Goal: Information Seeking & Learning: Learn about a topic

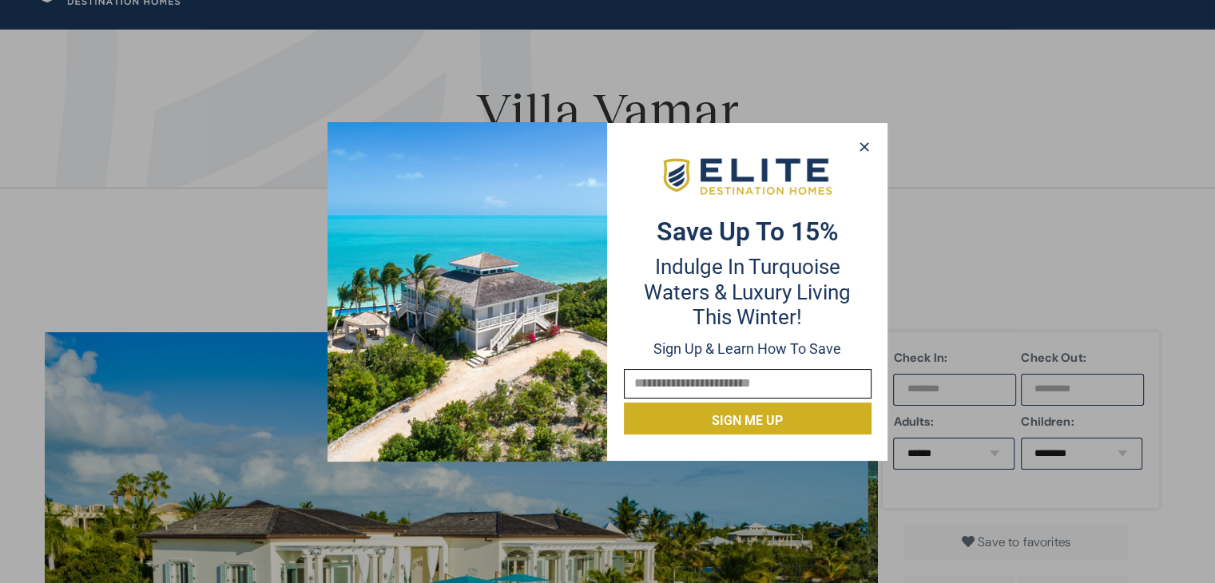
scroll to position [89, 0]
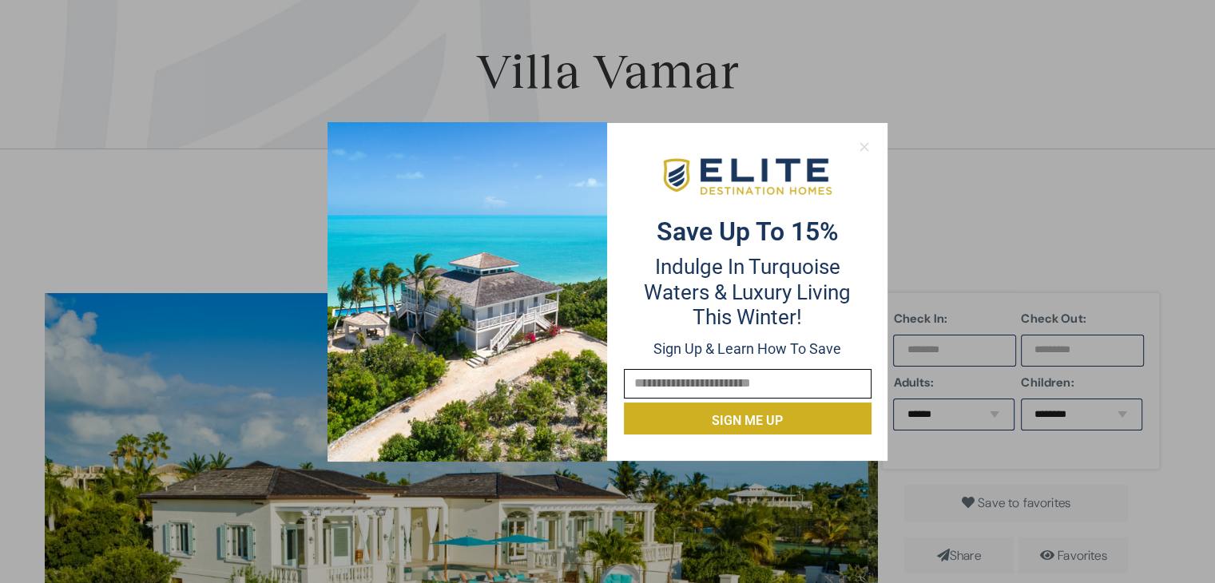
click at [863, 142] on icon at bounding box center [864, 147] width 14 height 14
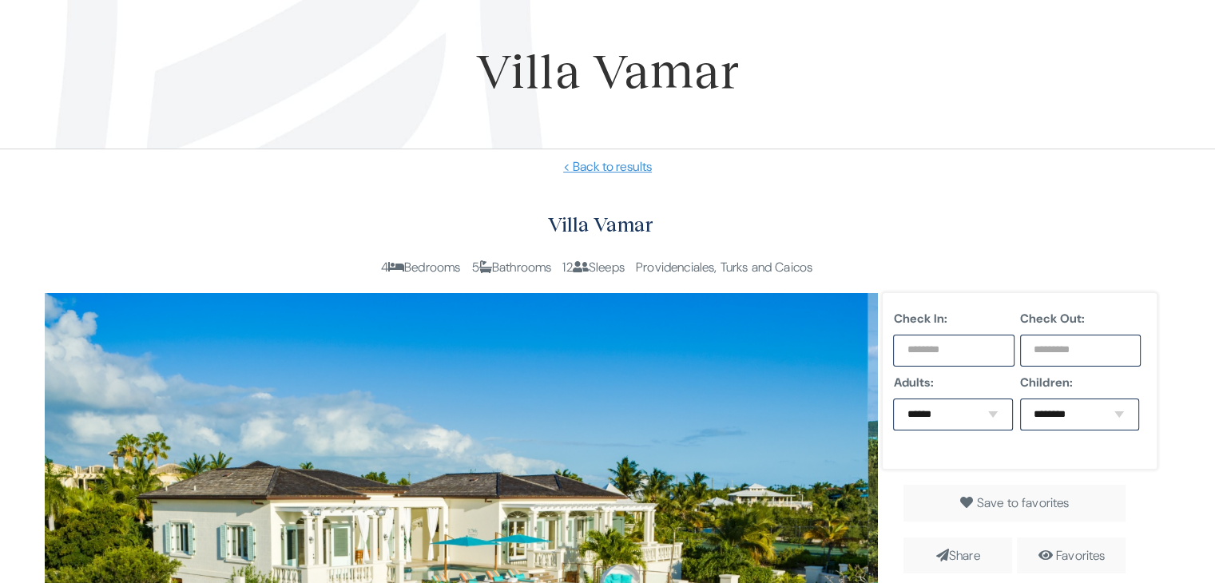
drag, startPoint x: 1221, startPoint y: 187, endPoint x: 1110, endPoint y: 300, distance: 158.2
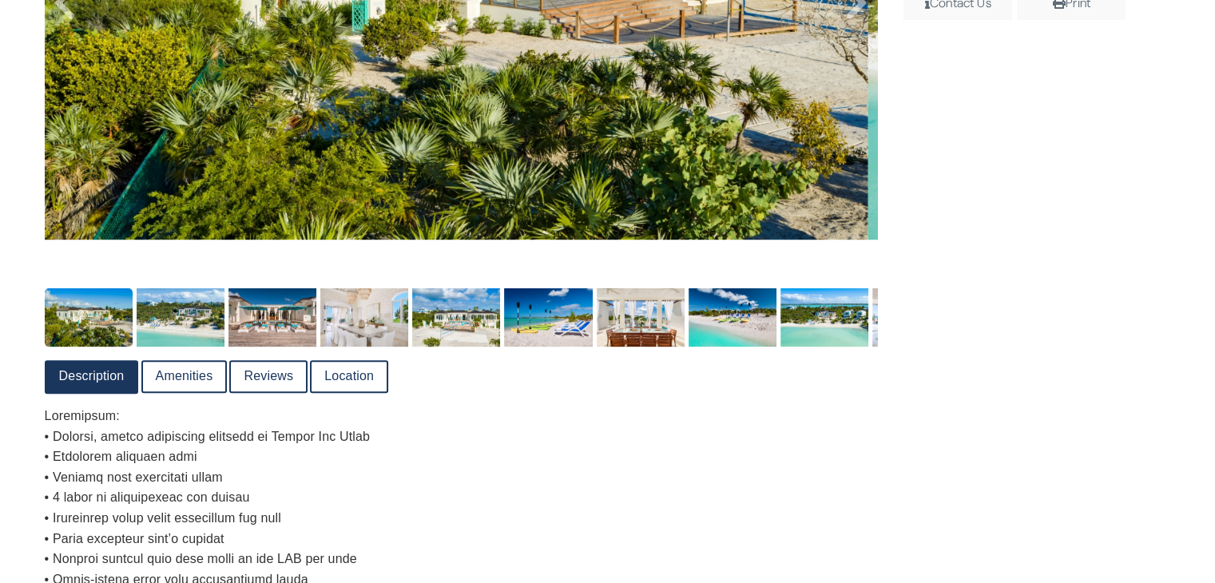
scroll to position [712, 0]
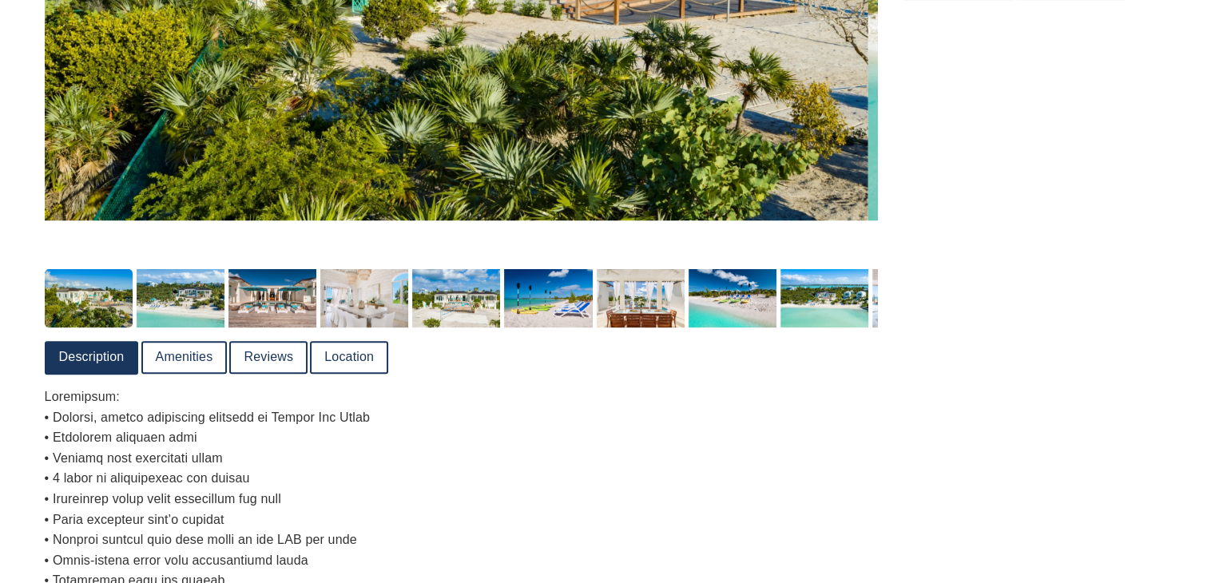
click at [95, 365] on link "Description" at bounding box center [91, 358] width 91 height 30
click at [198, 364] on link "Amenities" at bounding box center [184, 358] width 83 height 30
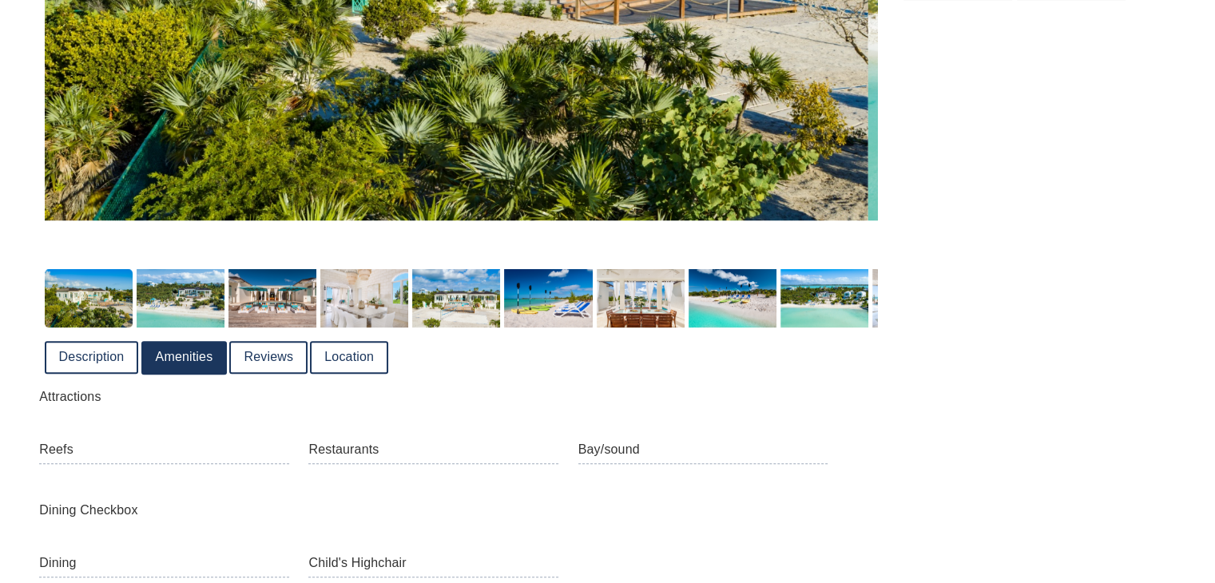
click at [274, 356] on link "Reviews" at bounding box center [268, 358] width 75 height 30
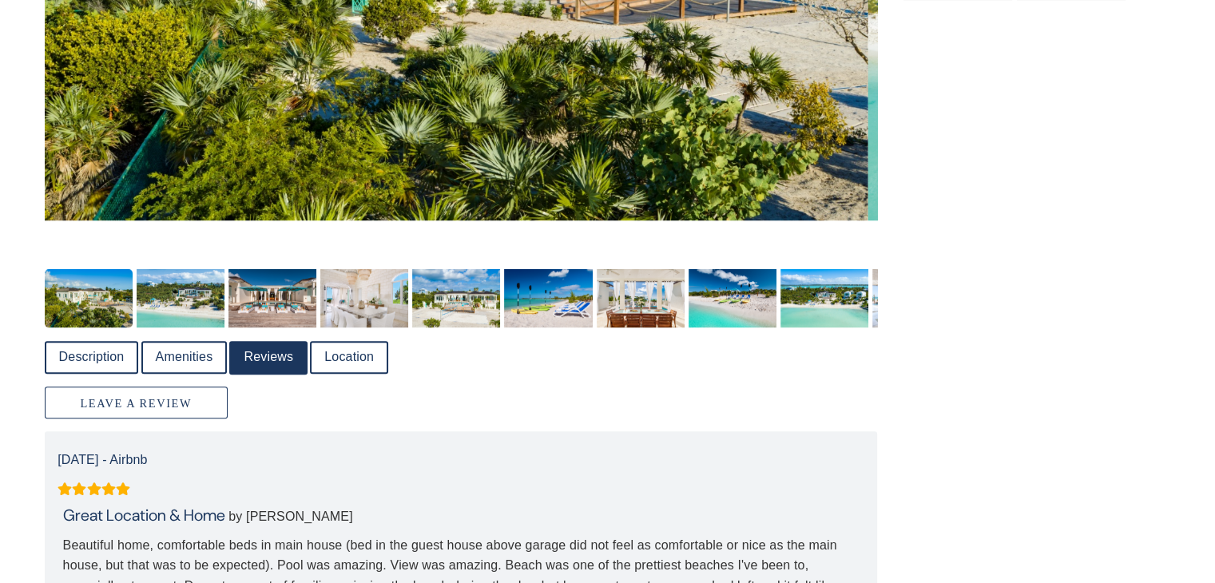
click at [94, 360] on link "Description" at bounding box center [91, 358] width 91 height 30
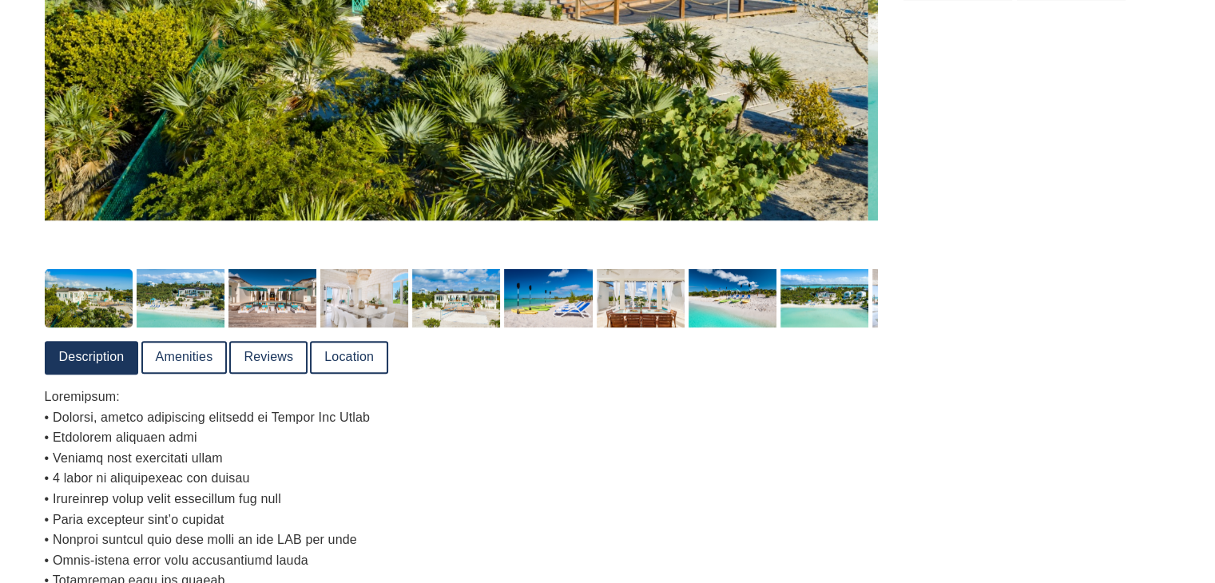
click at [88, 306] on img at bounding box center [89, 298] width 88 height 58
click at [360, 304] on img at bounding box center [364, 298] width 88 height 58
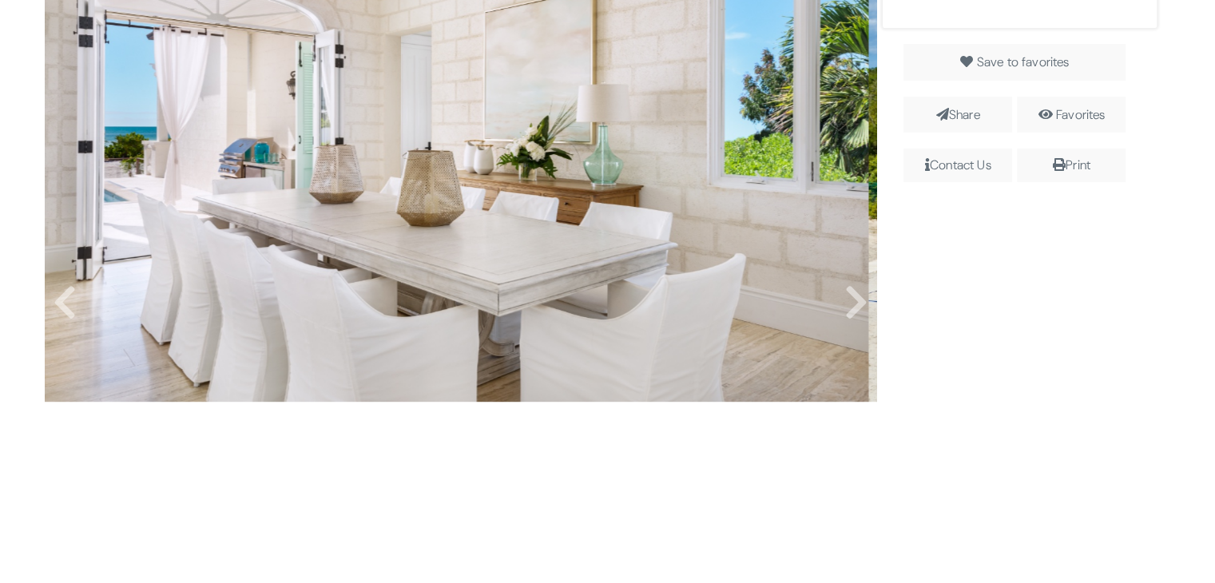
scroll to position [509, 0]
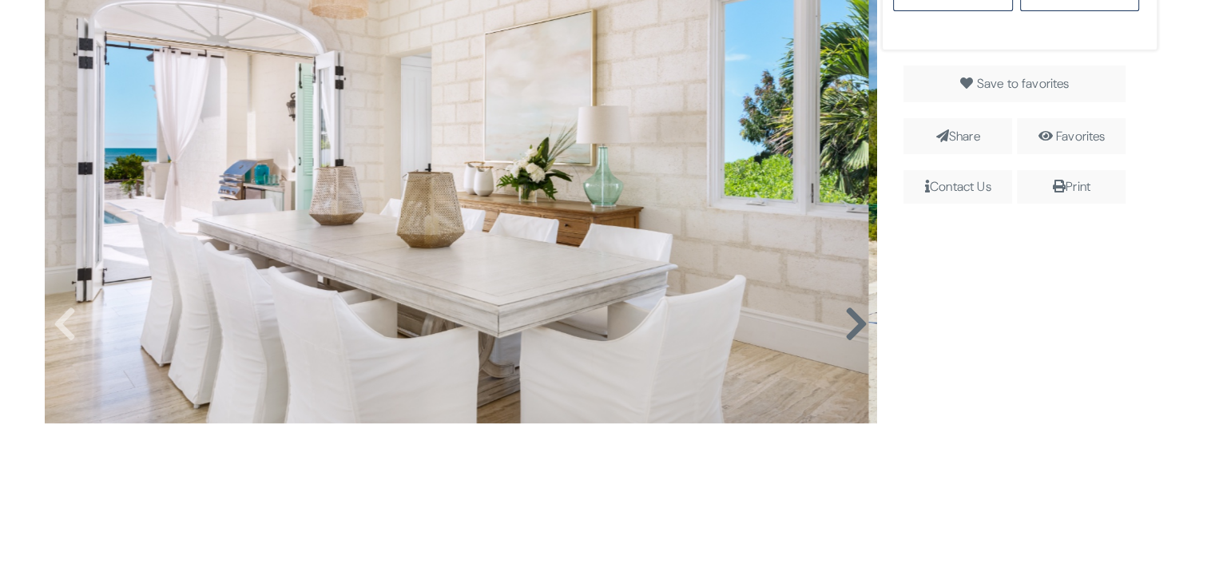
click at [844, 327] on icon at bounding box center [856, 324] width 24 height 38
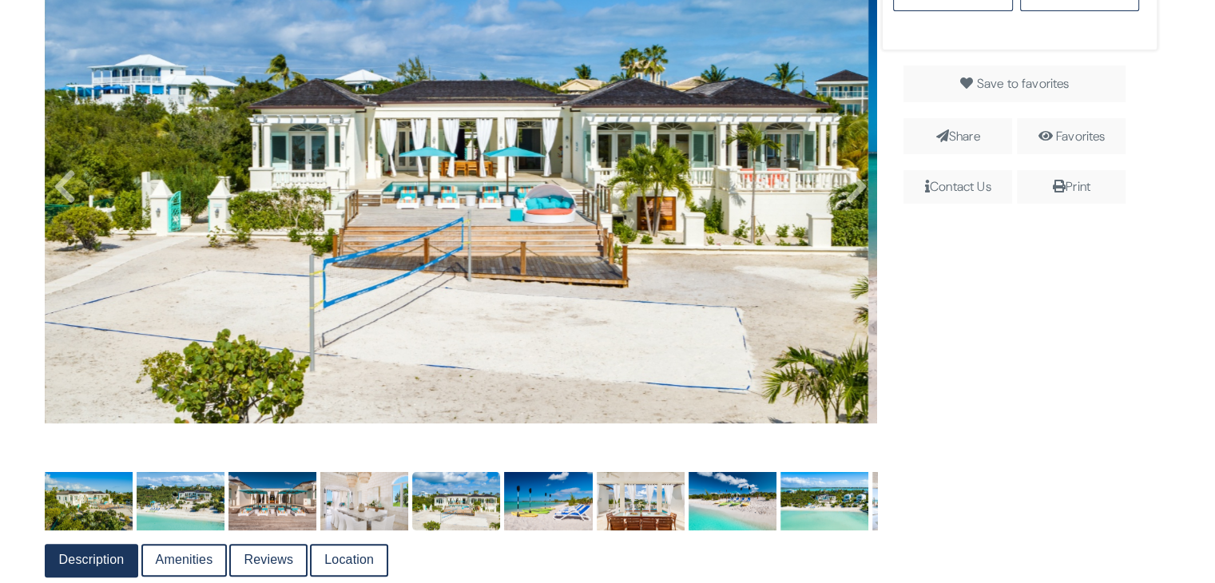
click at [855, 321] on img at bounding box center [457, 149] width 824 height 550
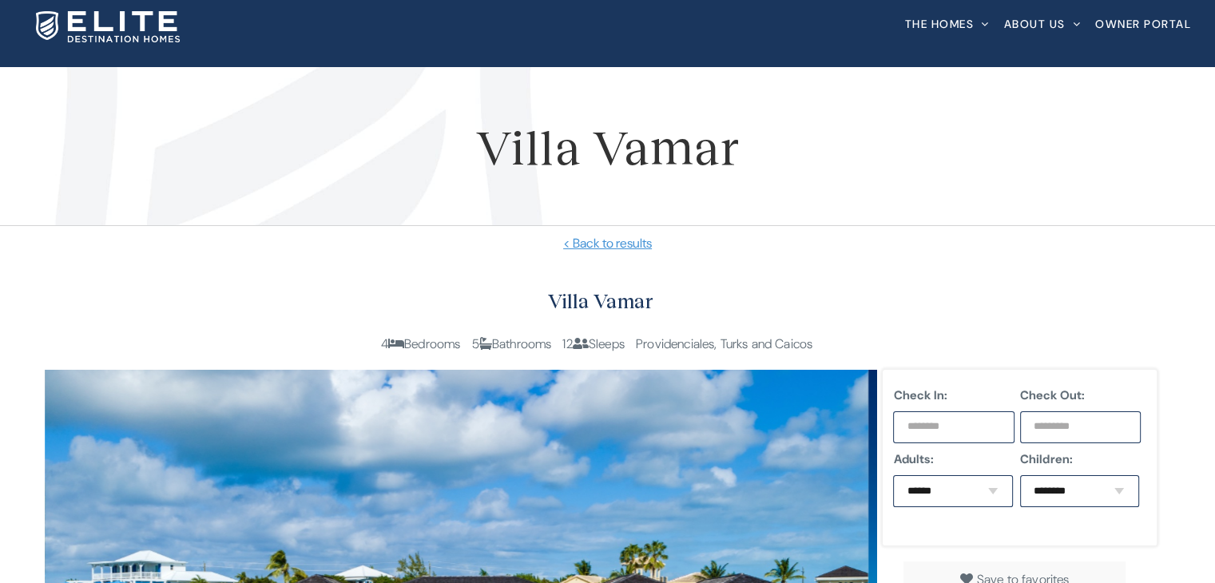
scroll to position [0, 0]
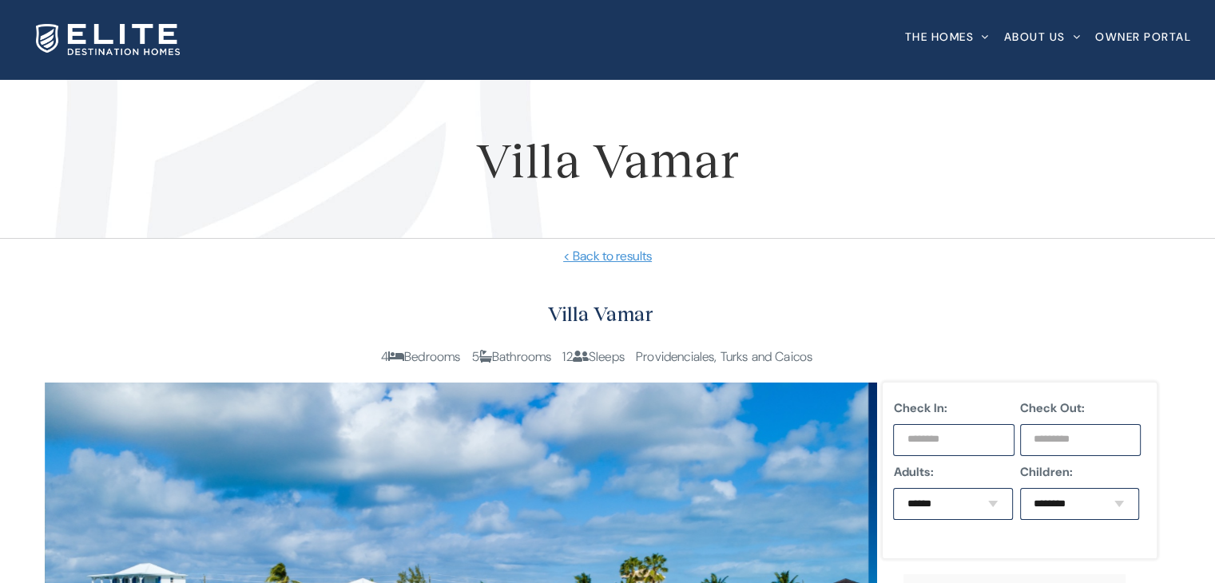
click at [389, 356] on span "4 Bedrooms" at bounding box center [421, 356] width 80 height 17
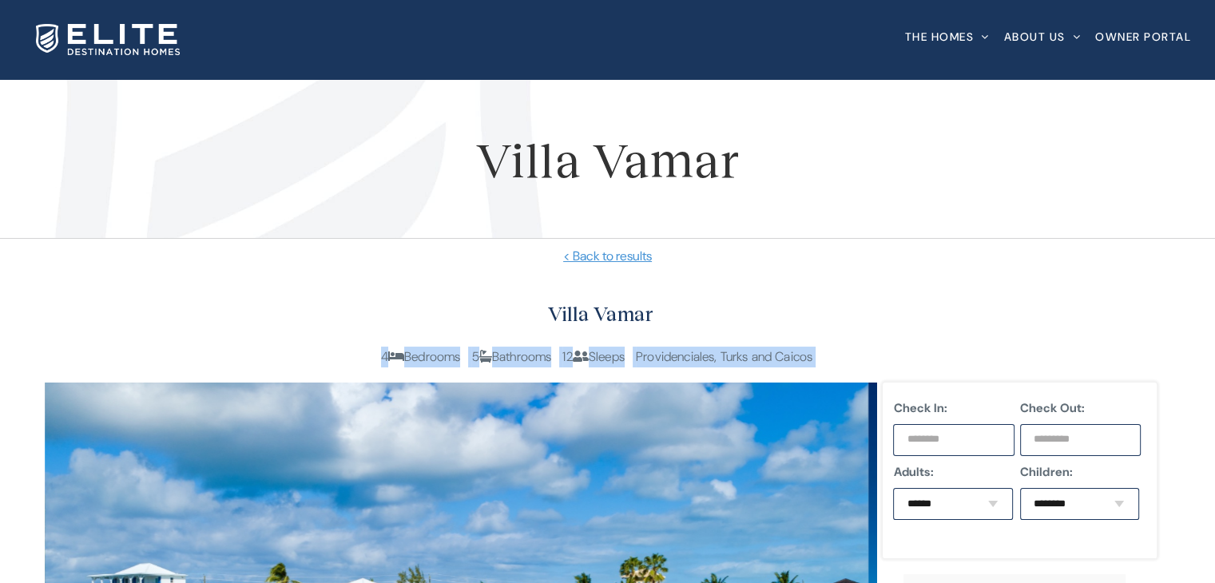
click at [389, 356] on span "4 Bedrooms" at bounding box center [421, 356] width 80 height 17
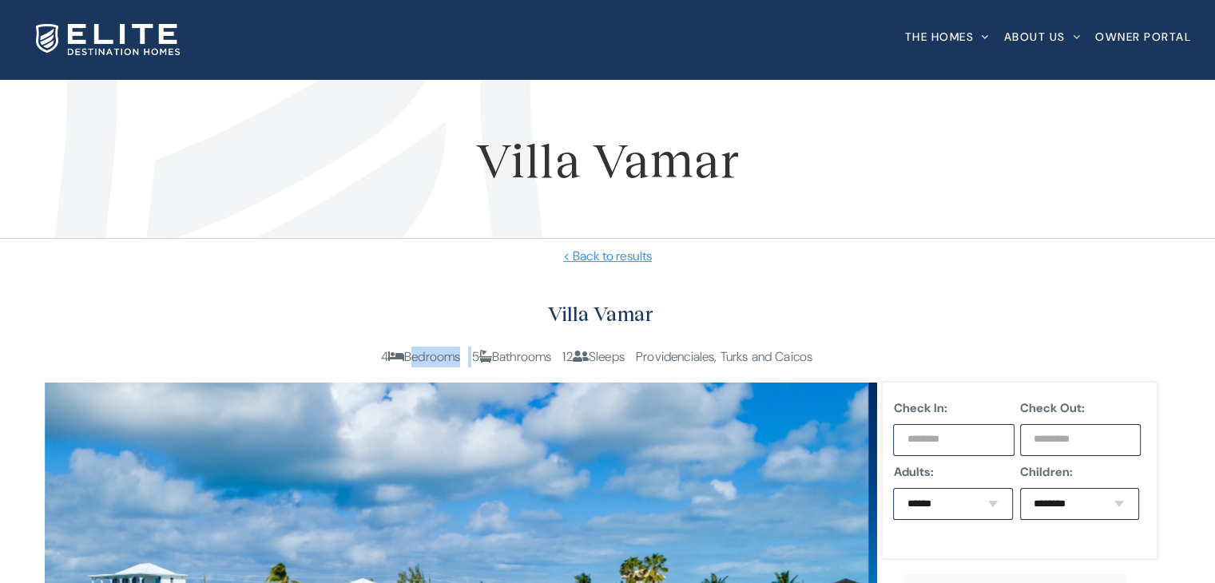
drag, startPoint x: 389, startPoint y: 356, endPoint x: 416, endPoint y: 344, distance: 29.0
click at [391, 356] on span "4 Bedrooms" at bounding box center [421, 356] width 80 height 17
click at [585, 255] on link "< Back to results" at bounding box center [607, 256] width 1167 height 19
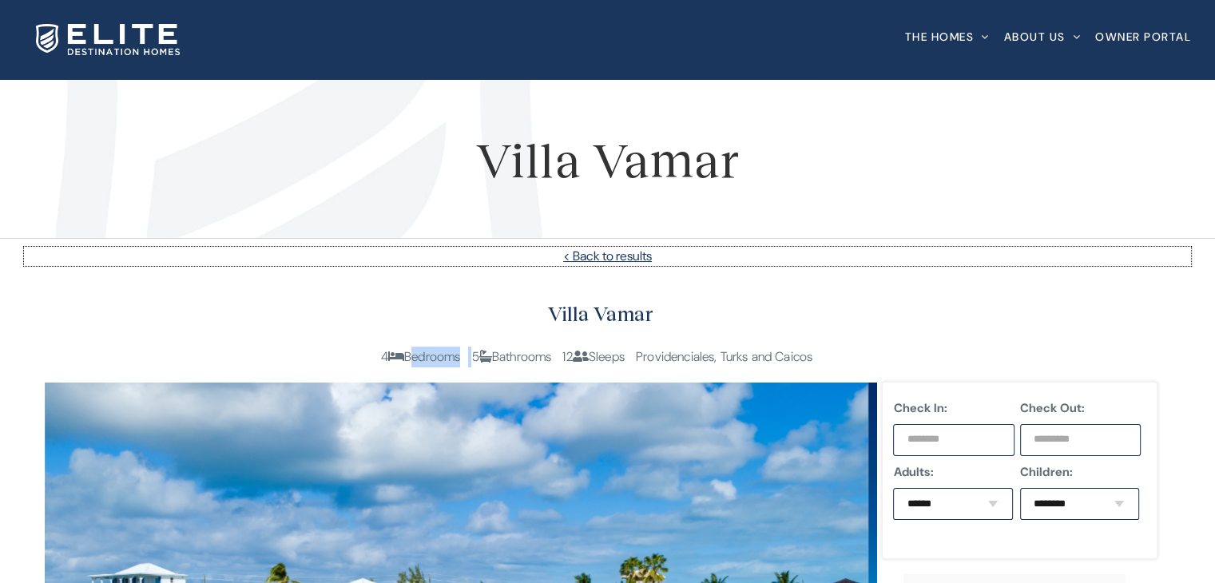
click at [585, 255] on link "< Back to results" at bounding box center [607, 256] width 1167 height 19
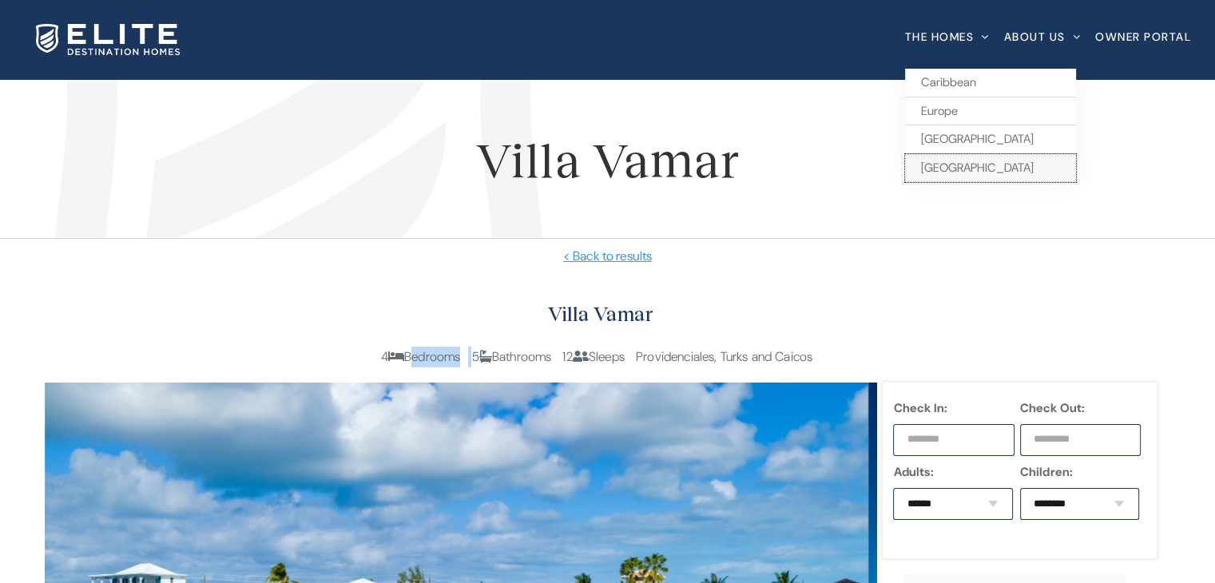
click at [926, 167] on span "[GEOGRAPHIC_DATA]" at bounding box center [977, 168] width 113 height 16
